Goal: Information Seeking & Learning: Understand process/instructions

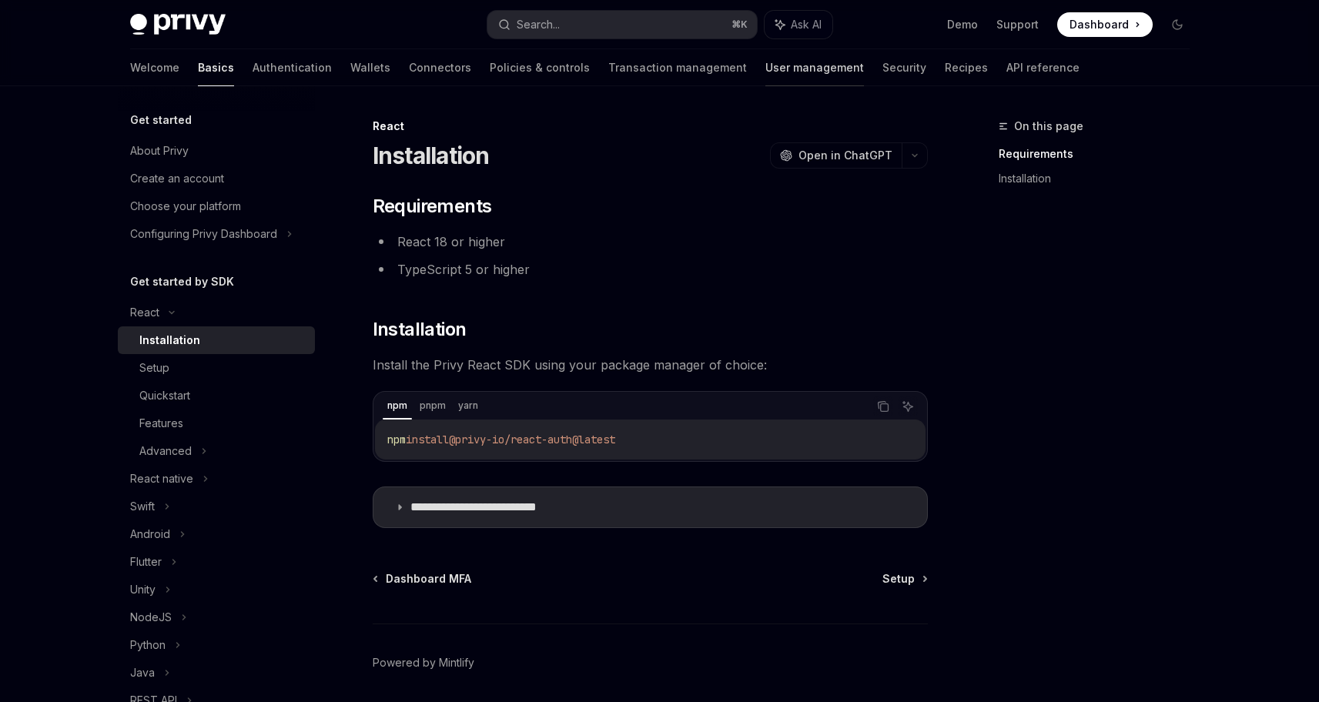
click at [765, 75] on link "User management" at bounding box center [814, 67] width 99 height 37
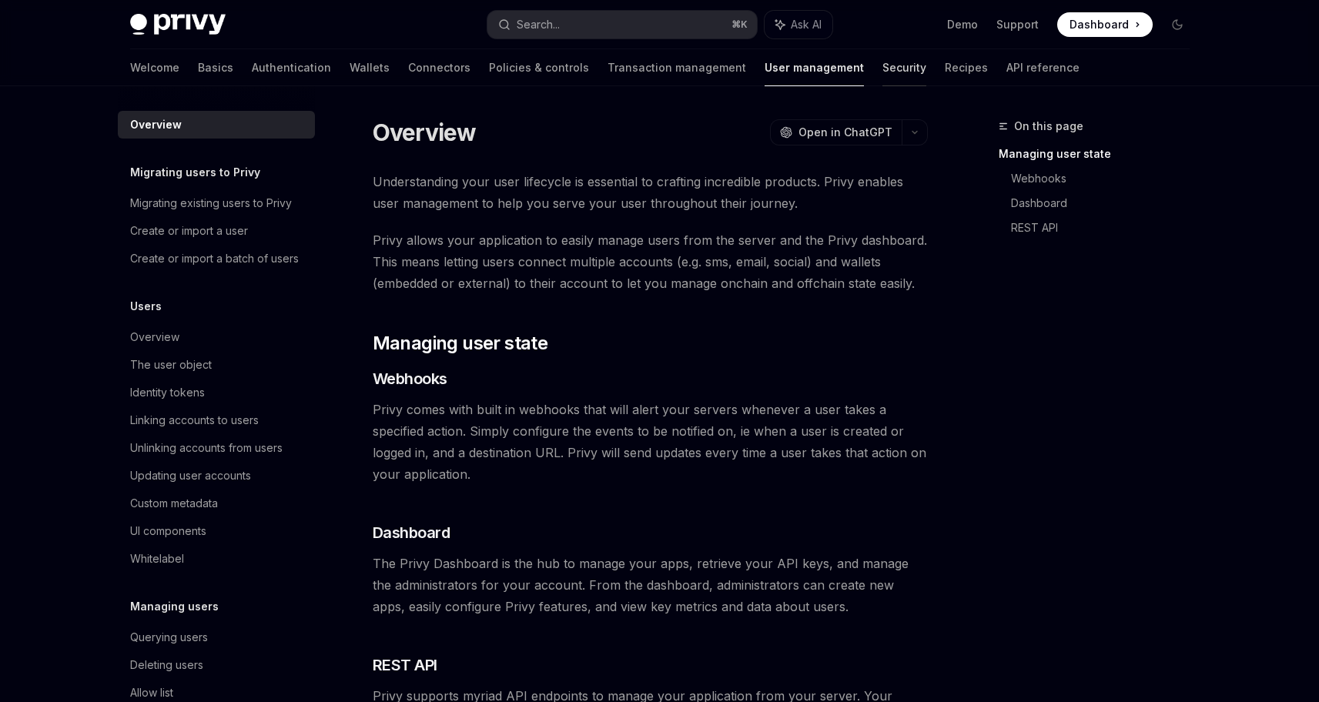
click at [882, 73] on link "Security" at bounding box center [904, 67] width 44 height 37
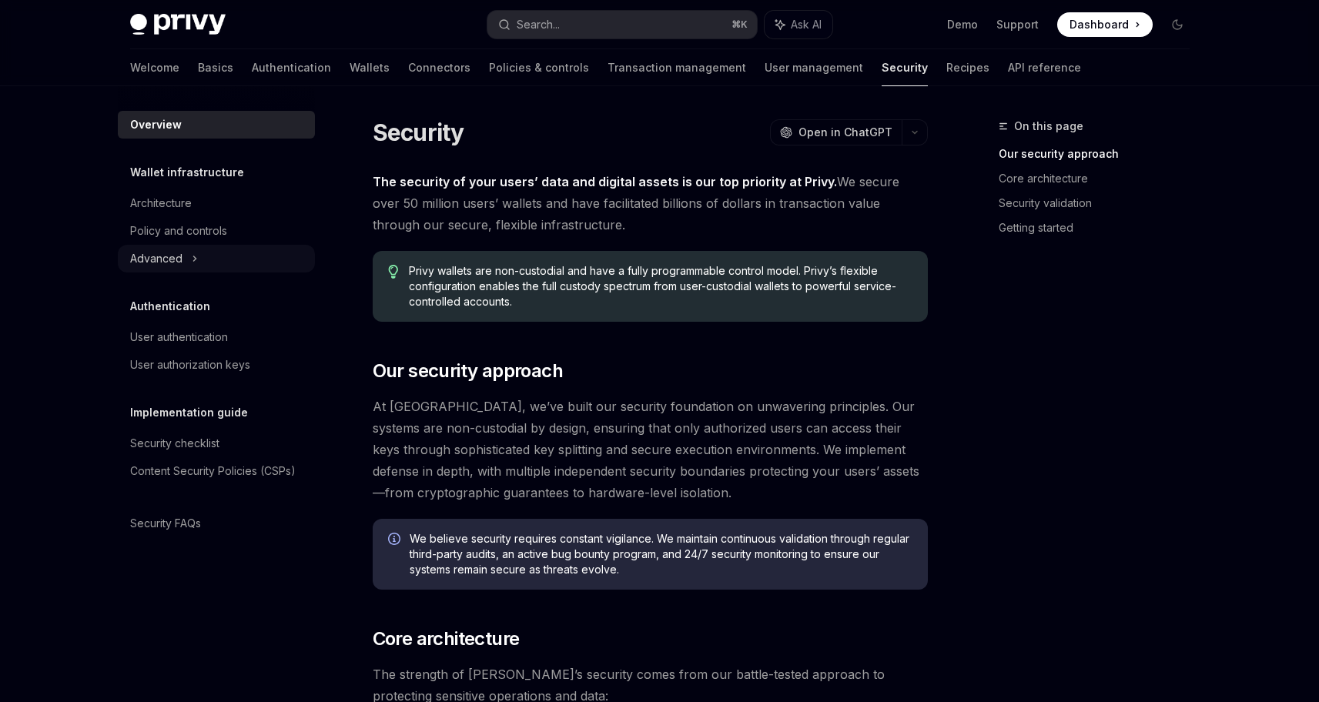
click at [193, 252] on icon at bounding box center [195, 258] width 6 height 18
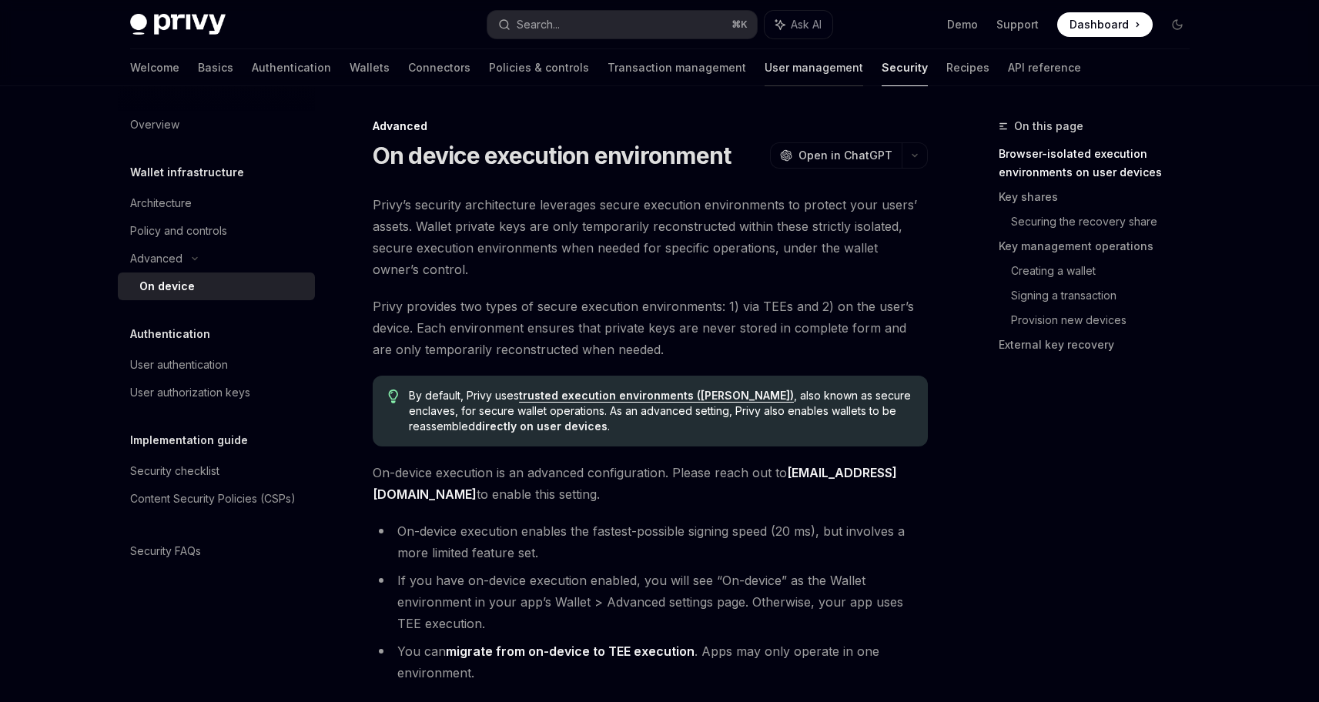
click at [764, 58] on link "User management" at bounding box center [813, 67] width 99 height 37
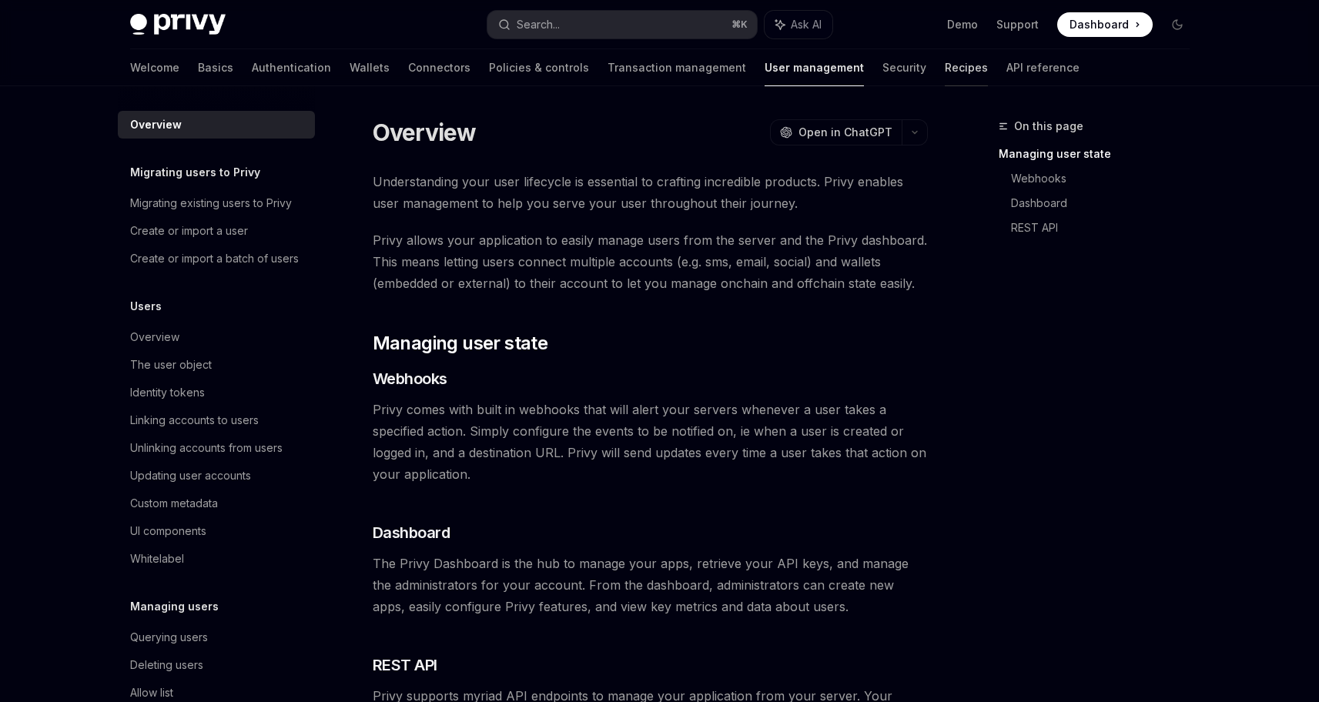
click at [945, 65] on link "Recipes" at bounding box center [966, 67] width 43 height 37
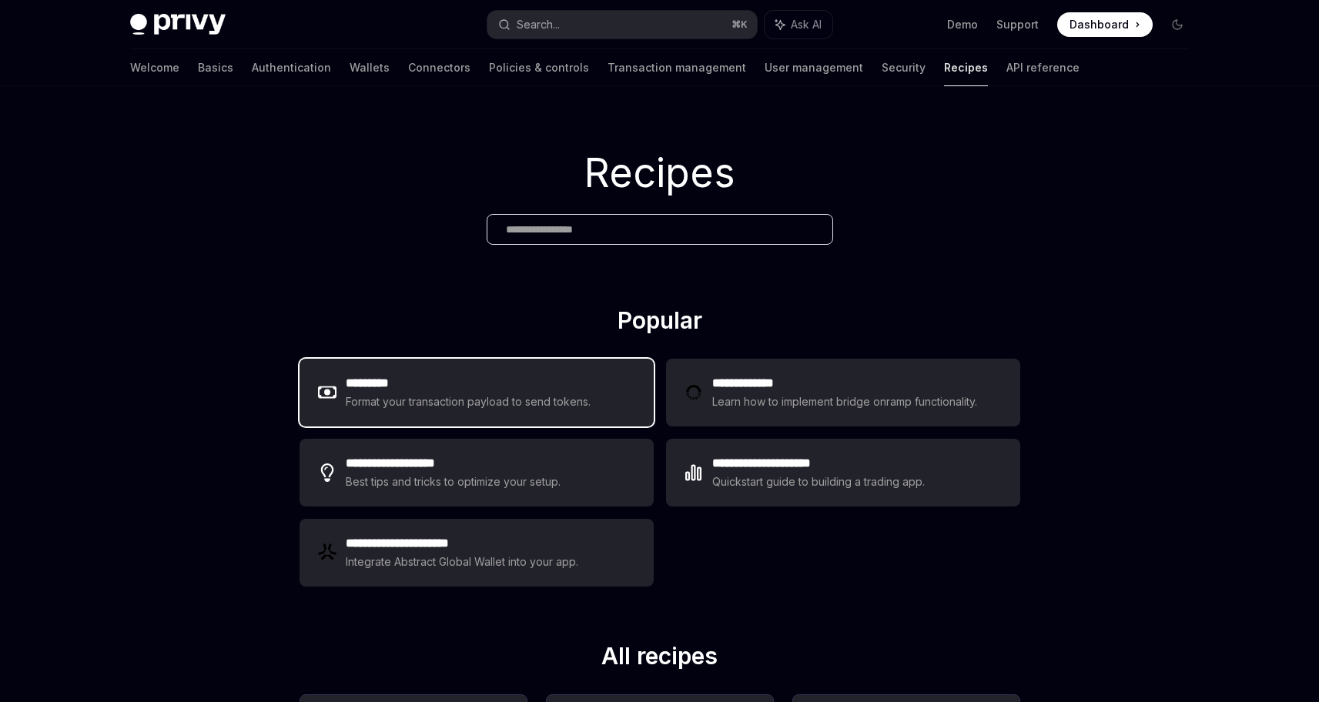
click at [466, 393] on div "Format your transaction payload to send tokens." at bounding box center [469, 402] width 246 height 18
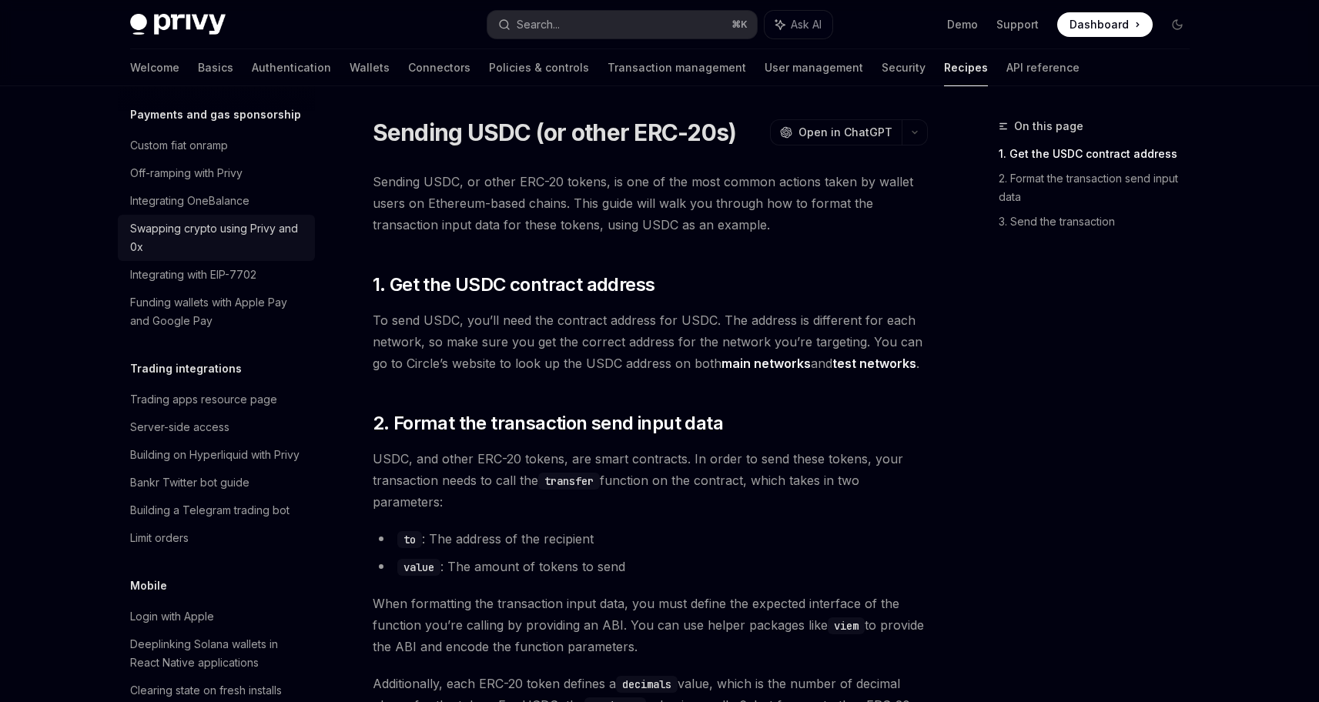
scroll to position [49, 0]
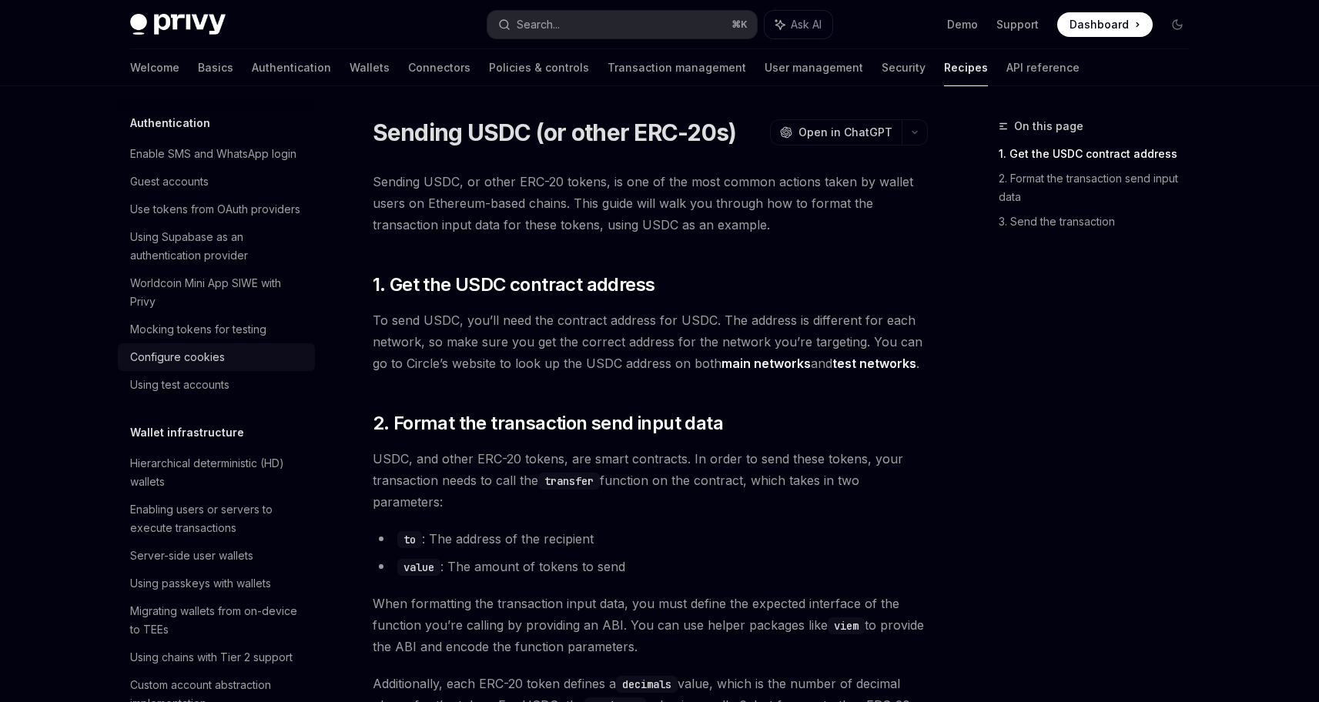
click at [141, 366] on div "Configure cookies" at bounding box center [177, 357] width 95 height 18
type textarea "*"
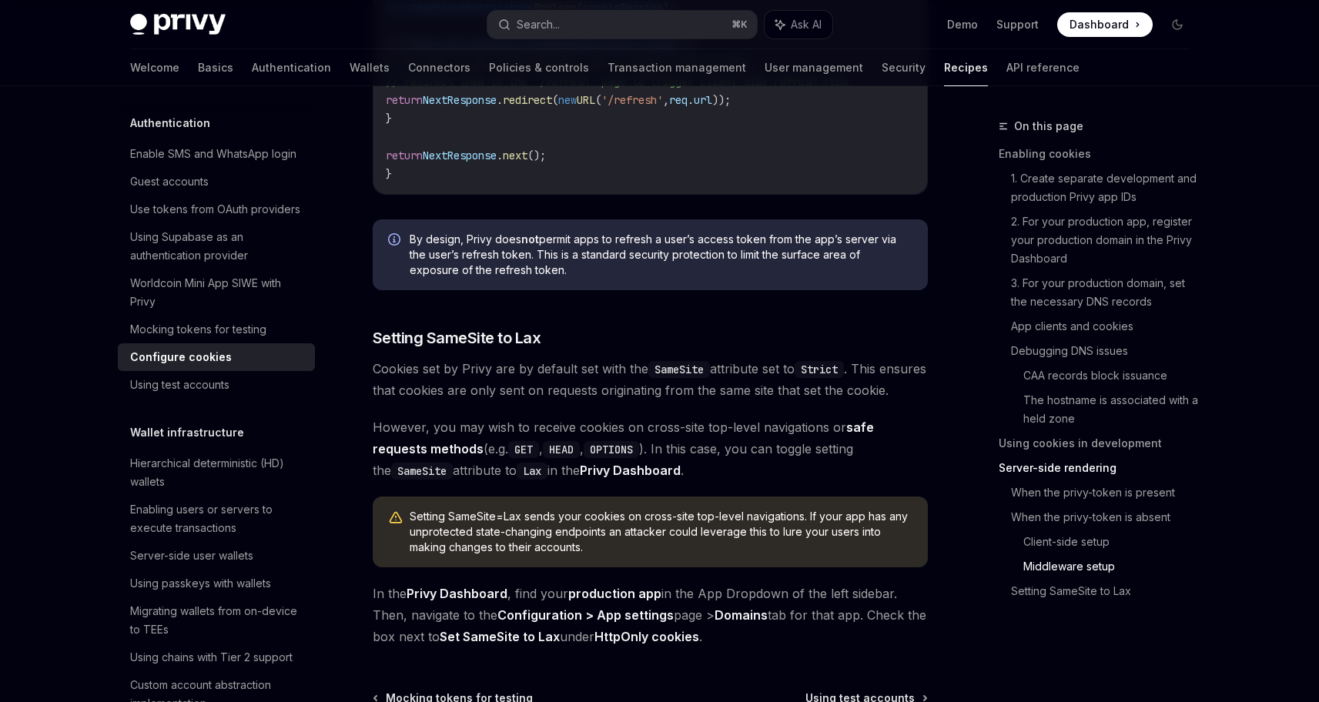
scroll to position [5158, 0]
click at [444, 247] on span "By design, Privy does not permit apps to refresh a user’s access token from the…" at bounding box center [661, 256] width 503 height 46
click at [418, 244] on span "By design, Privy does not permit apps to refresh a user’s access token from the…" at bounding box center [661, 256] width 503 height 46
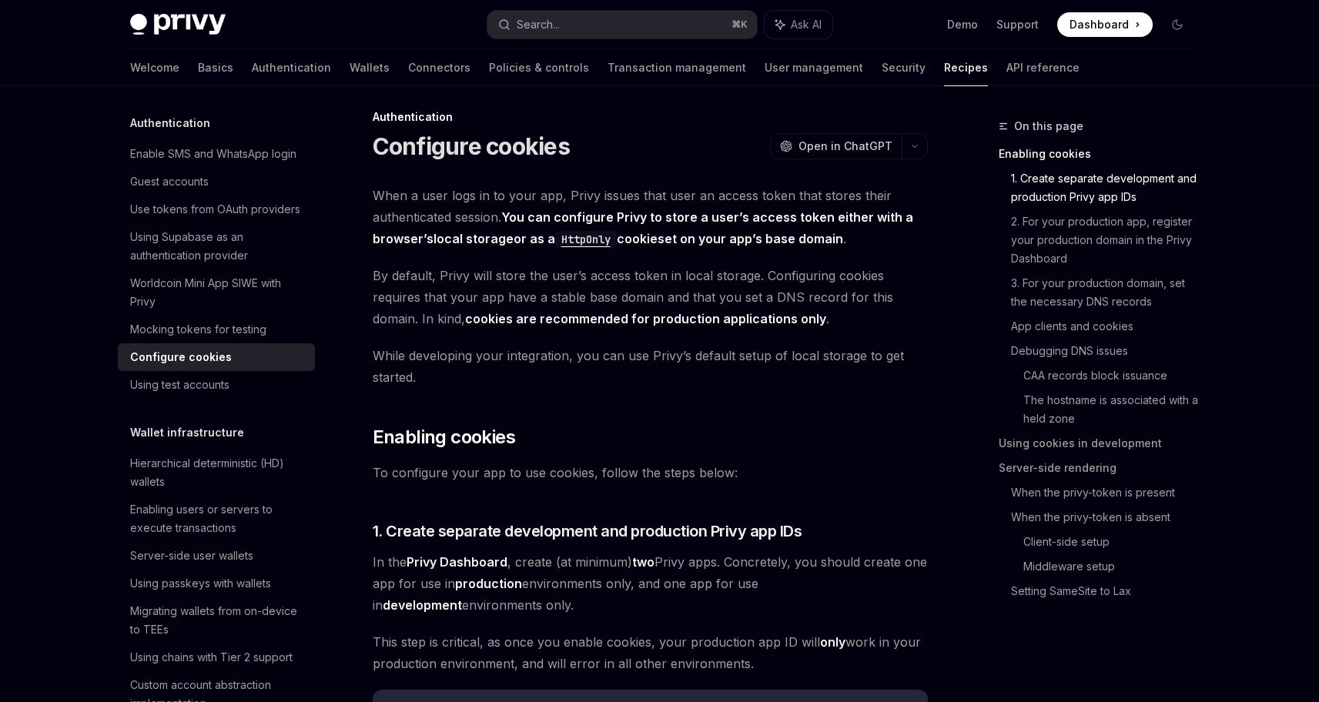
scroll to position [0, 0]
